Goal: Obtain resource: Obtain resource

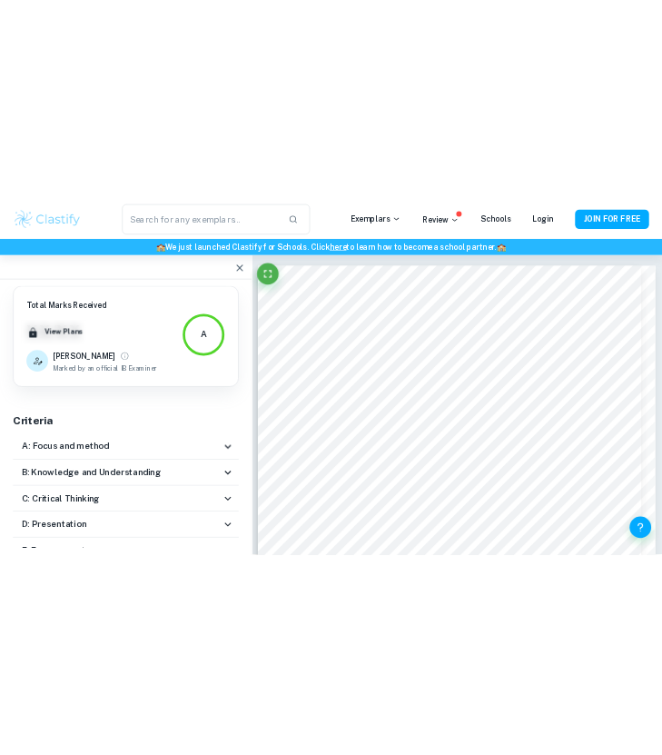
scroll to position [996, 0]
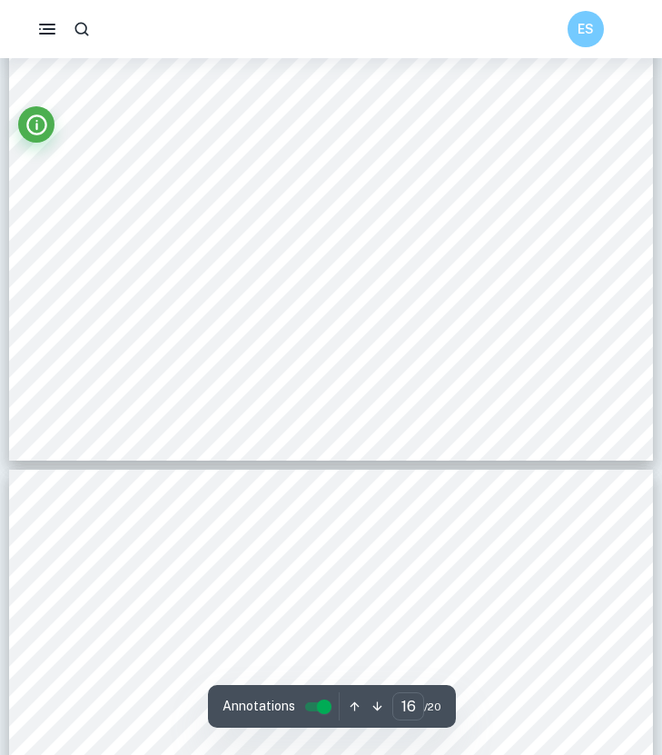
scroll to position [14670, 0]
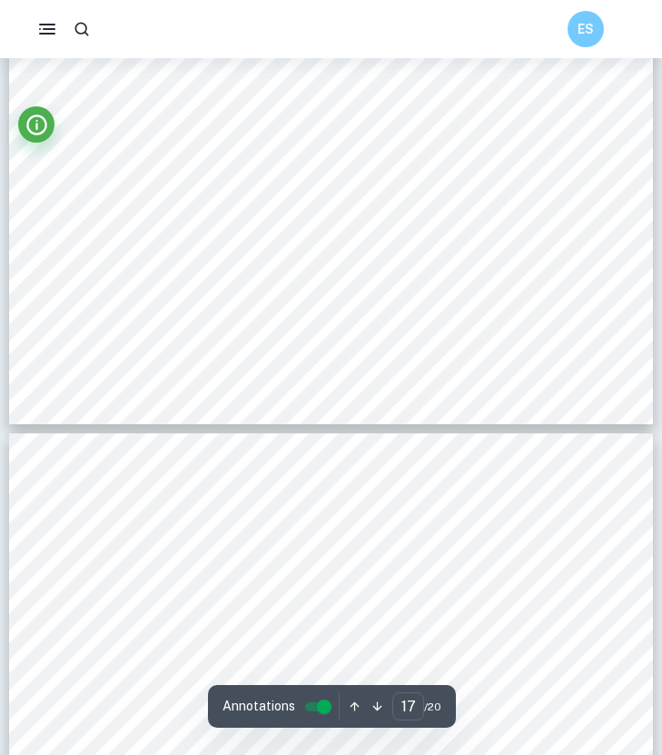
type input "18"
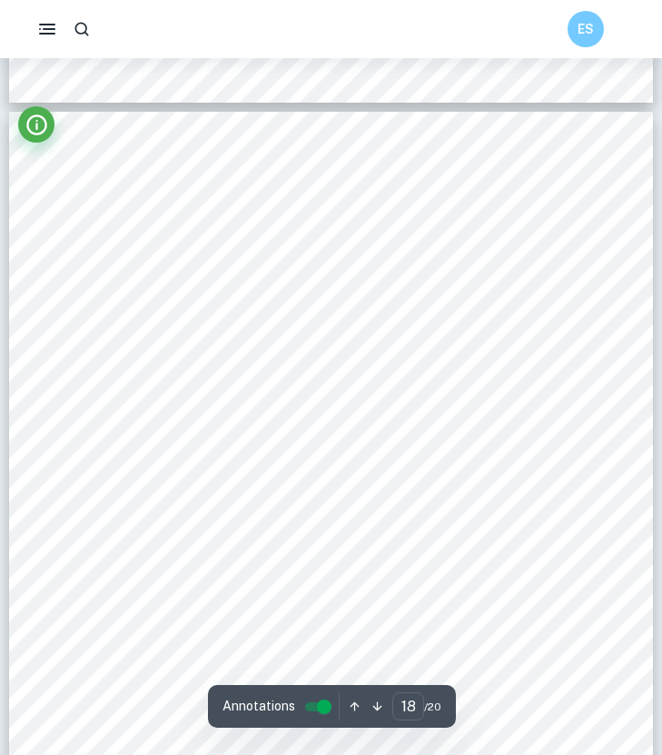
scroll to position [16002, 0]
click at [45, 132] on icon "Info" at bounding box center [37, 125] width 25 height 25
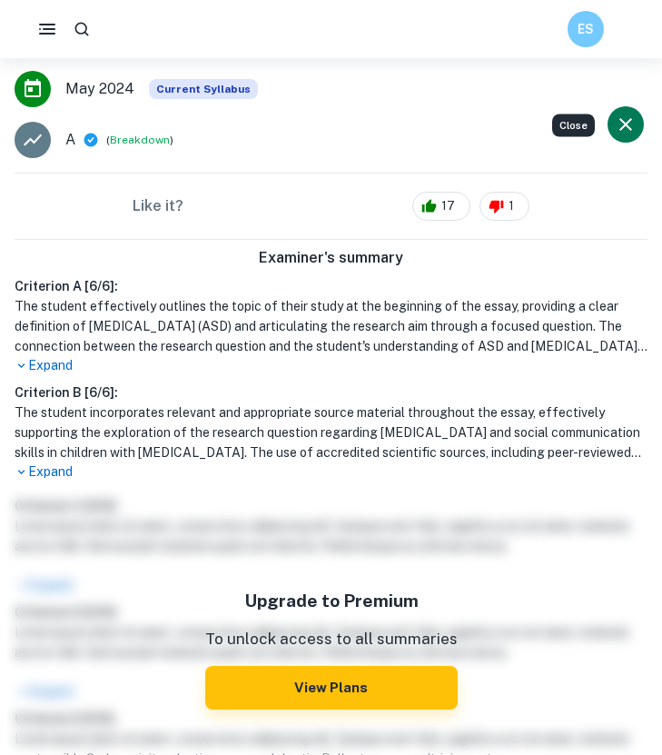
scroll to position [306, 0]
